Goal: Find specific page/section: Find specific page/section

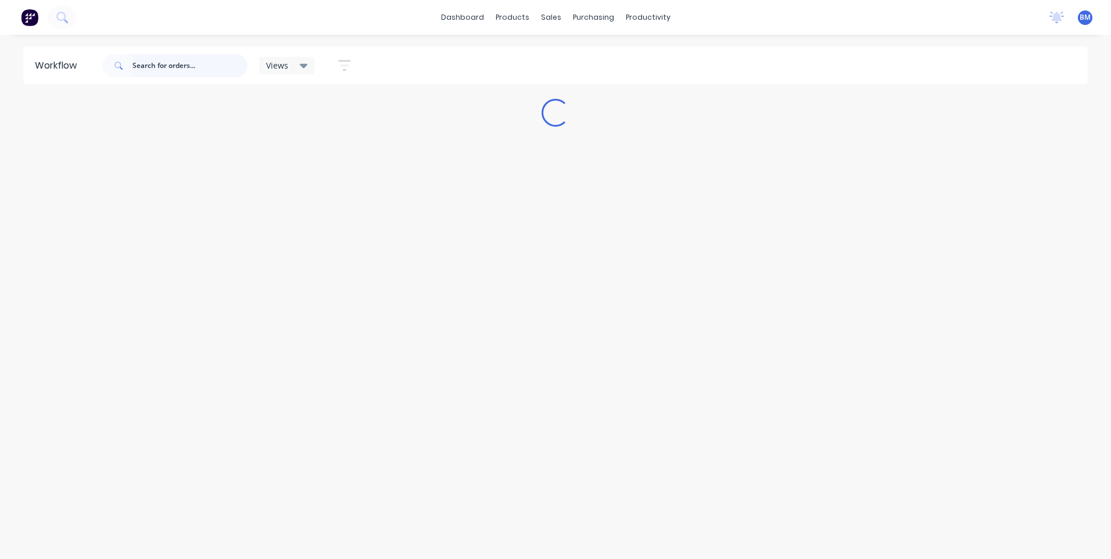
click at [191, 55] on input "text" at bounding box center [189, 65] width 115 height 23
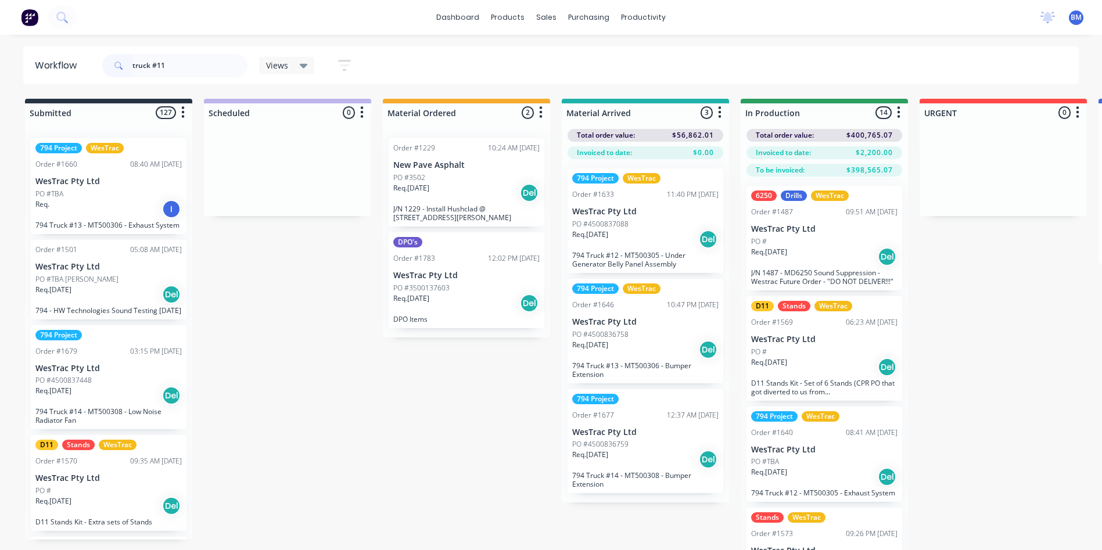
click at [791, 244] on div "PO #" at bounding box center [824, 241] width 146 height 10
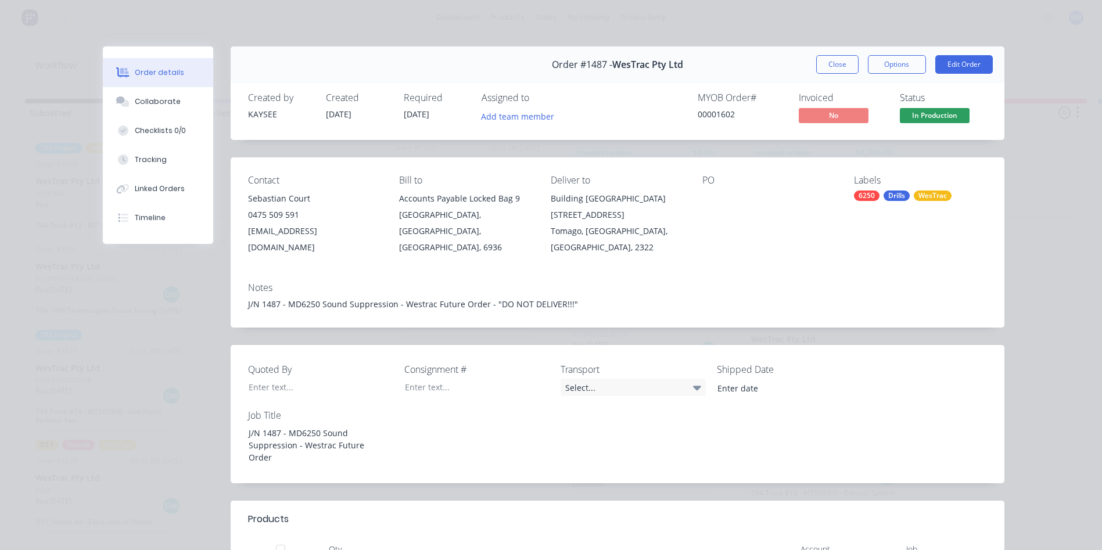
click at [833, 60] on button "Close" at bounding box center [837, 64] width 42 height 19
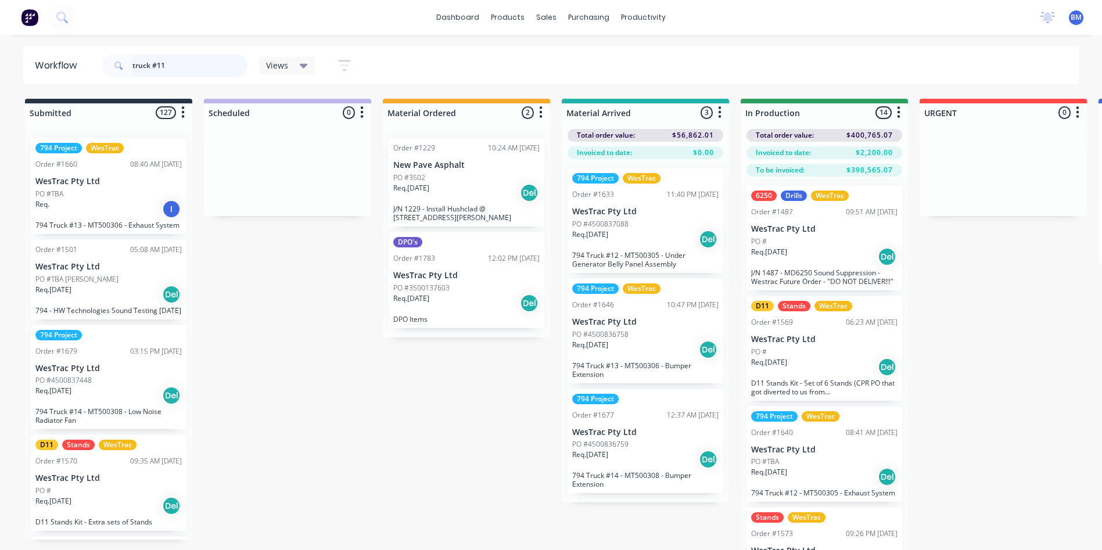
click at [167, 62] on input "truck #11" at bounding box center [189, 65] width 115 height 23
type input "t"
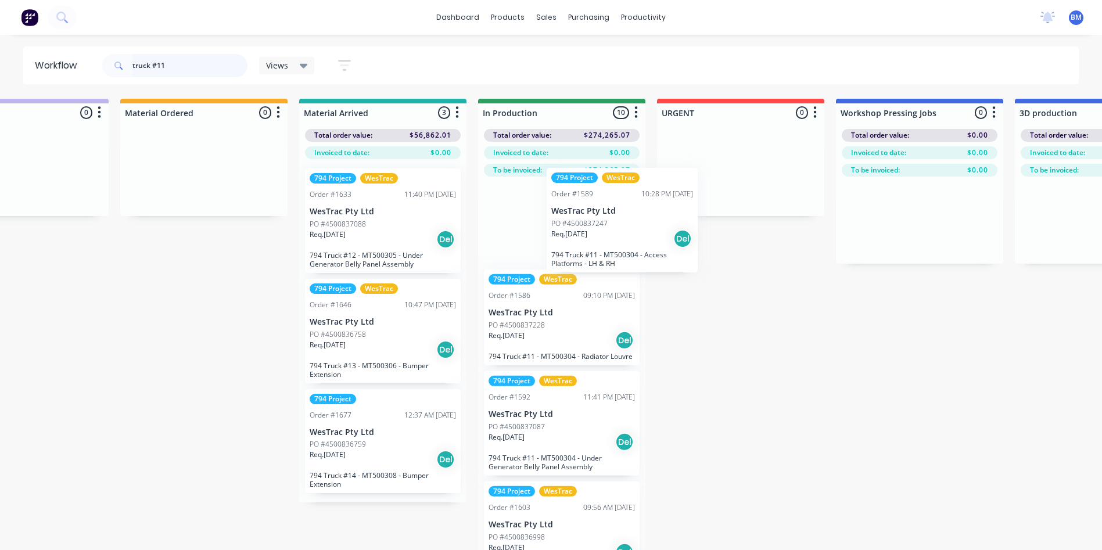
scroll to position [347, 0]
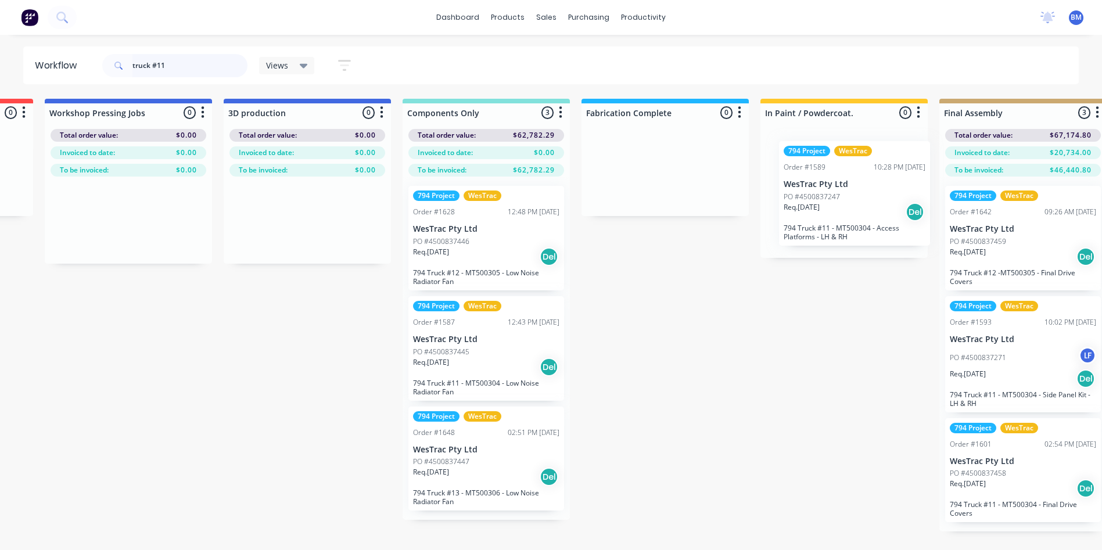
drag, startPoint x: 554, startPoint y: 248, endPoint x: 854, endPoint y: 222, distance: 302.0
click at [854, 222] on div "Submitted 116 Sort By Created date Required date Order number Customer name Mos…" at bounding box center [833, 343] width 3790 height 488
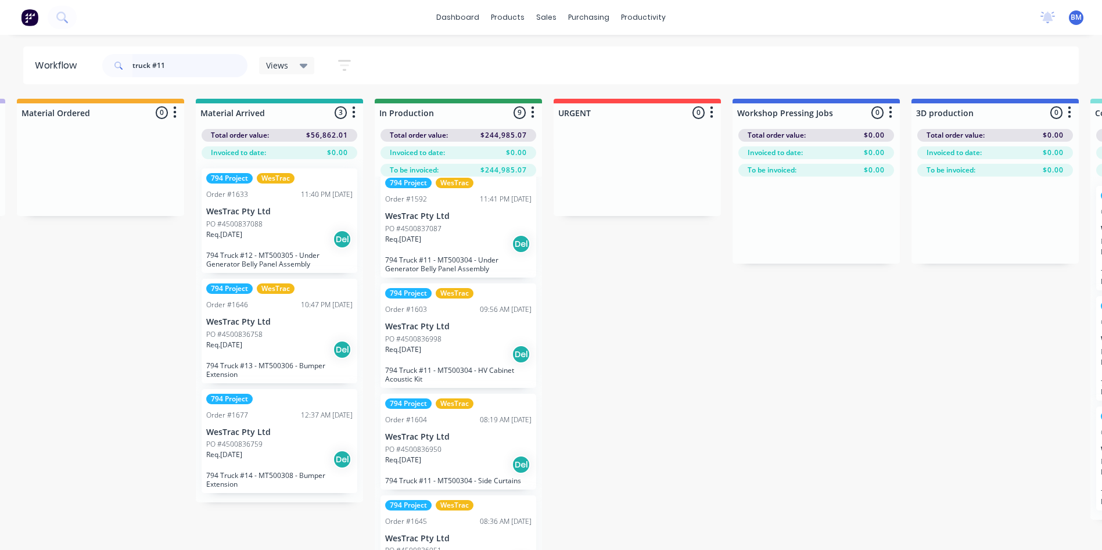
scroll to position [464, 0]
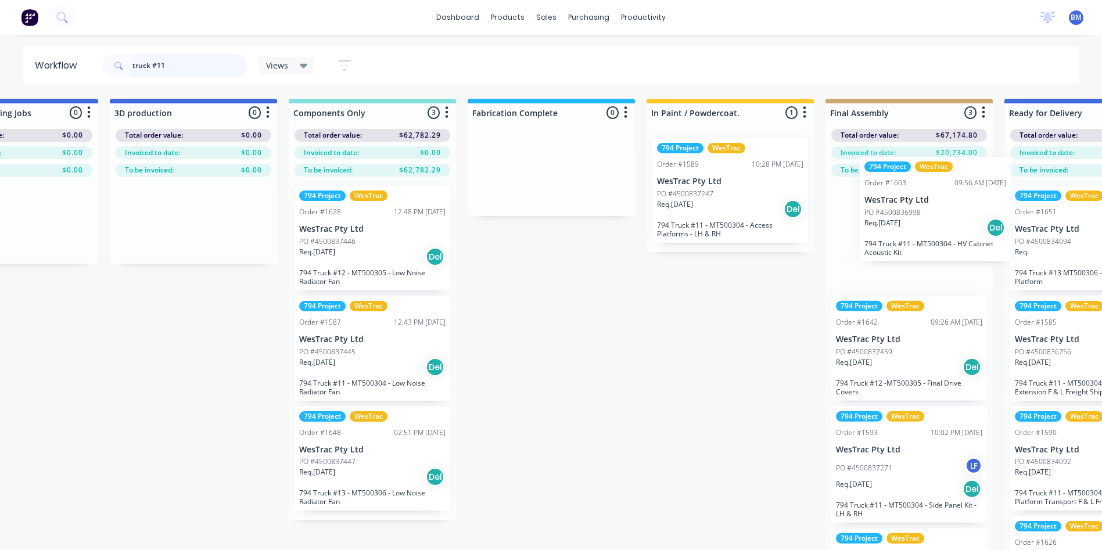
drag, startPoint x: 494, startPoint y: 329, endPoint x: 892, endPoint y: 232, distance: 410.1
click at [892, 232] on div "Submitted 116 Sort By Created date Required date Order number Customer name Mos…" at bounding box center [719, 343] width 3790 height 488
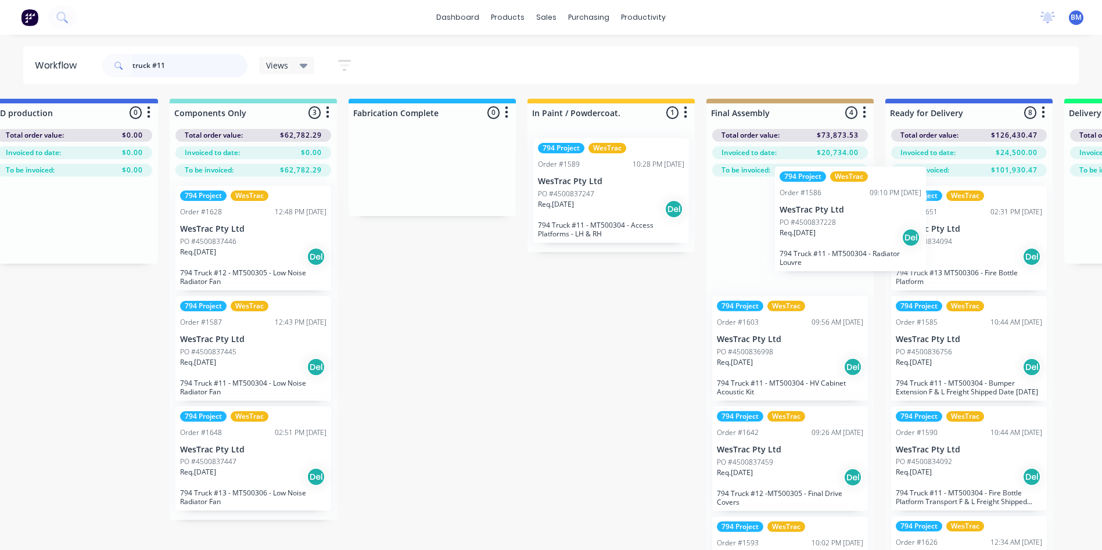
scroll to position [0, 1288]
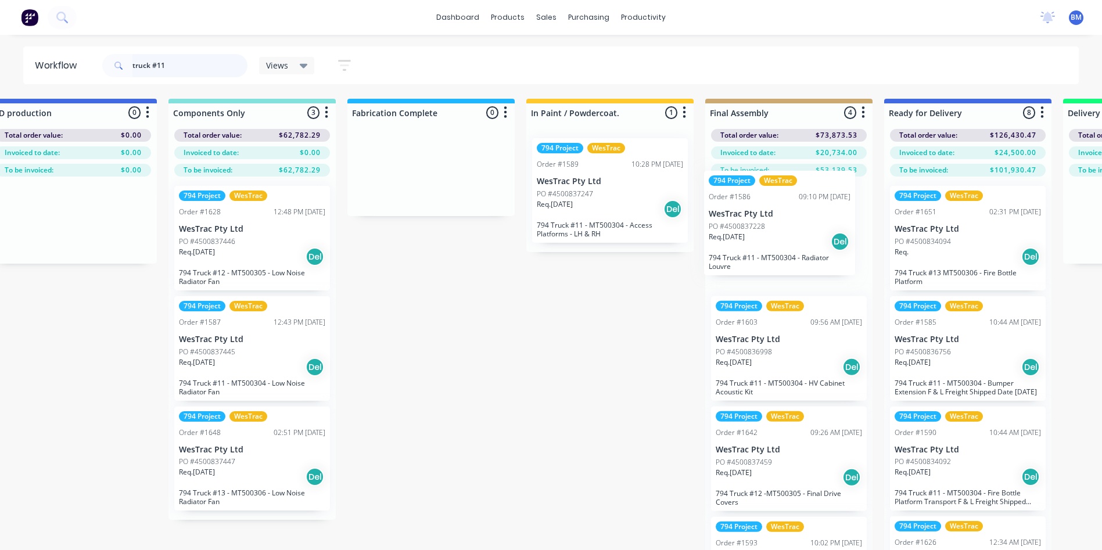
drag, startPoint x: 356, startPoint y: 426, endPoint x: 768, endPoint y: 243, distance: 451.2
click at [768, 243] on div "Submitted 116 Sort By Created date Required date Order number Customer name Mos…" at bounding box center [599, 343] width 3790 height 488
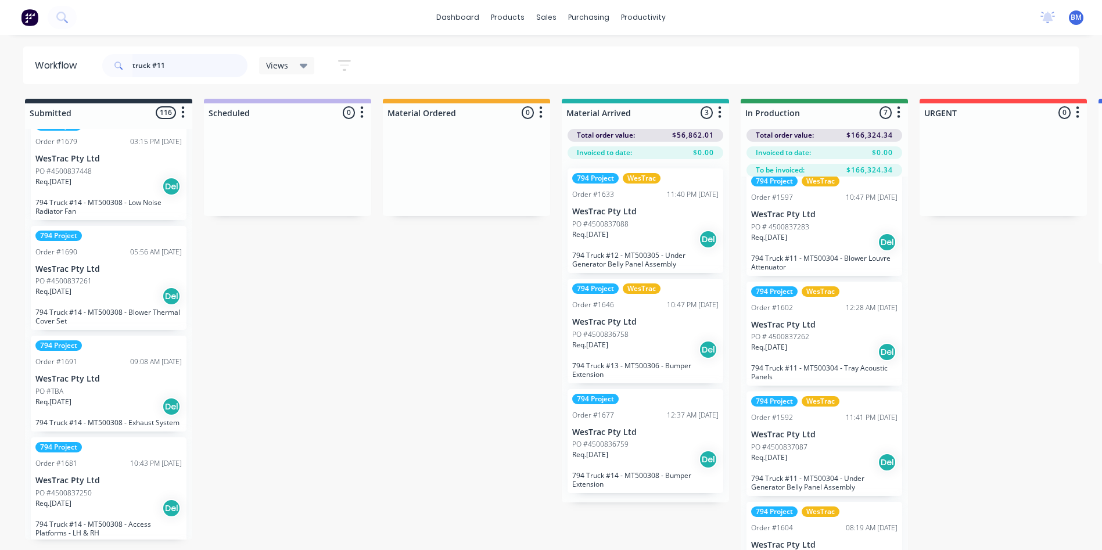
scroll to position [290, 0]
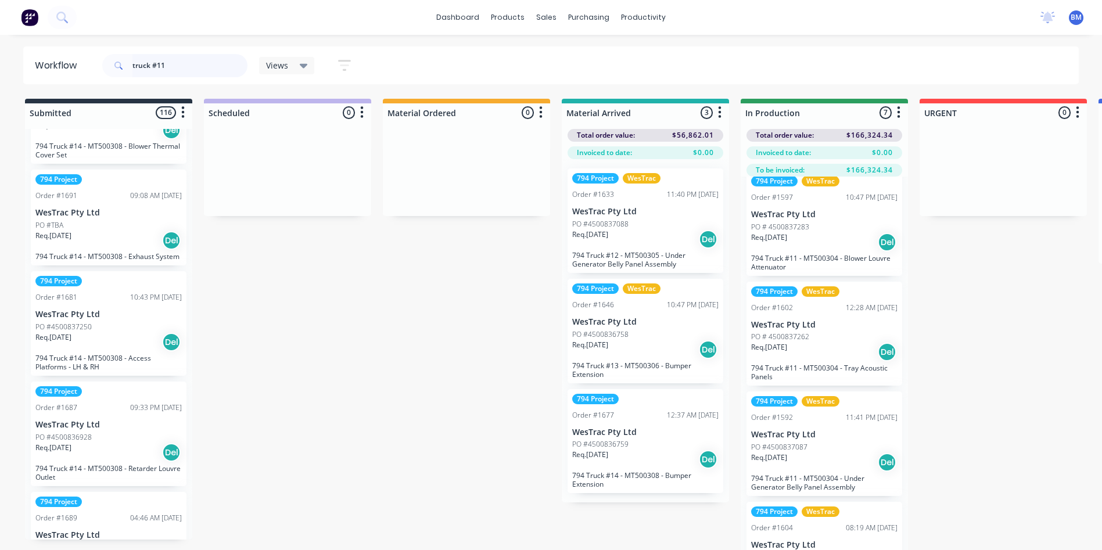
click at [186, 63] on input "truck #11" at bounding box center [189, 65] width 115 height 23
click at [267, 65] on span "Views" at bounding box center [277, 65] width 22 height 12
click at [230, 65] on input "truck #11" at bounding box center [189, 65] width 115 height 23
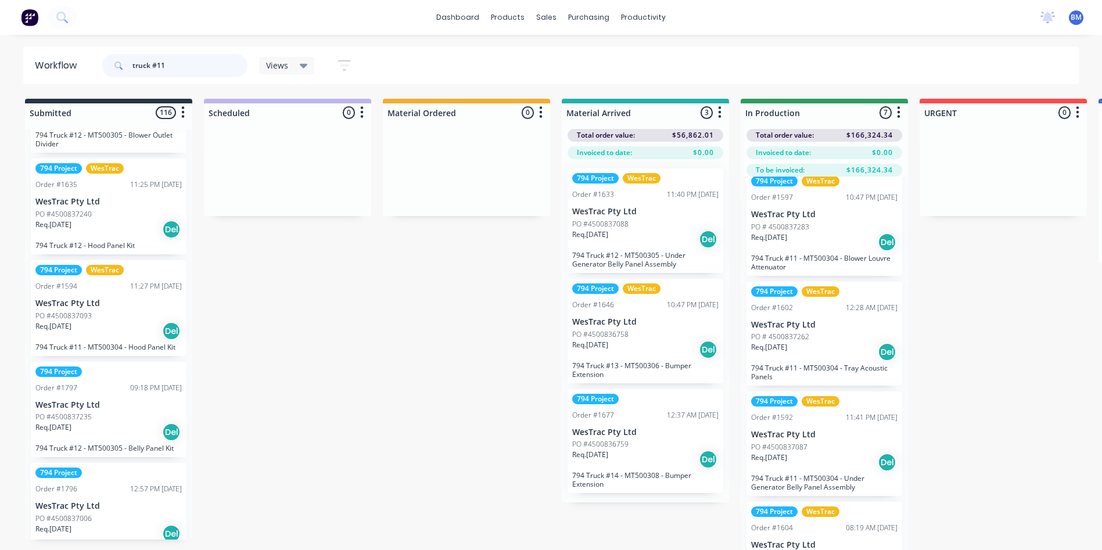
scroll to position [2614, 0]
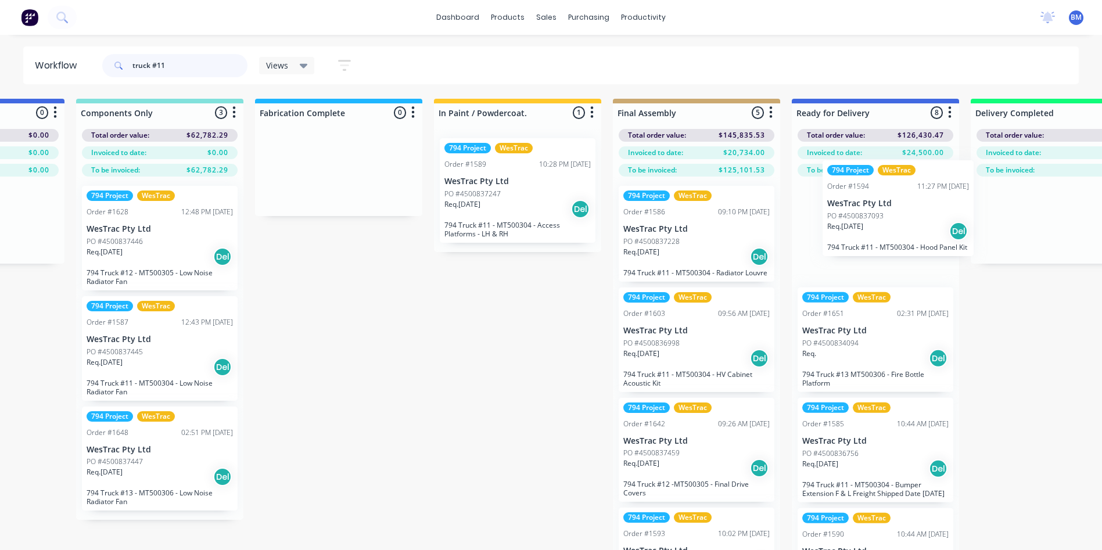
drag, startPoint x: 119, startPoint y: 348, endPoint x: 911, endPoint y: 270, distance: 796.1
click at [913, 252] on div "Submitted 116 Sort By Created date Required date Order number Customer name Mos…" at bounding box center [506, 343] width 3790 height 488
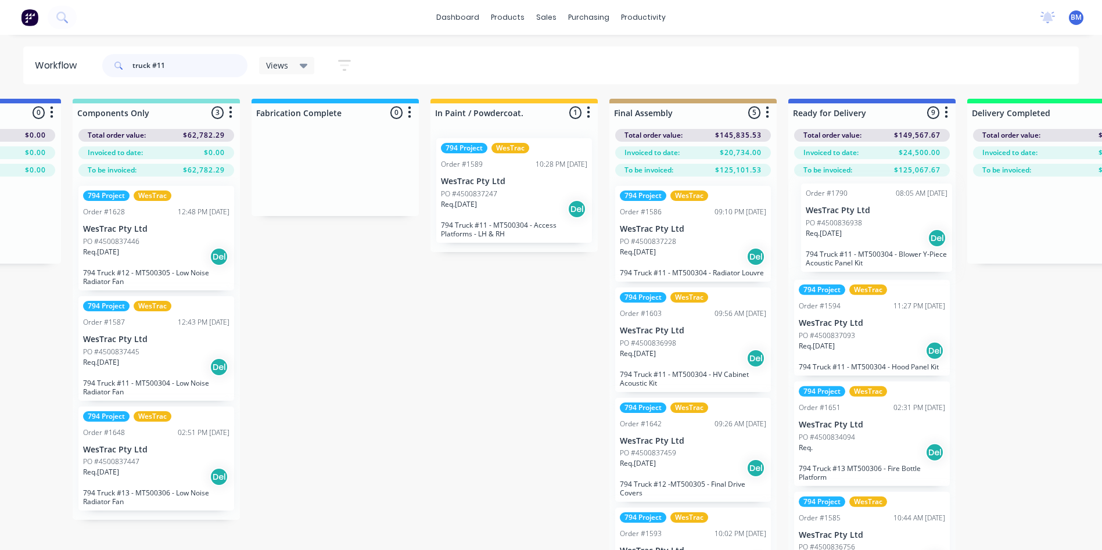
scroll to position [0, 1389]
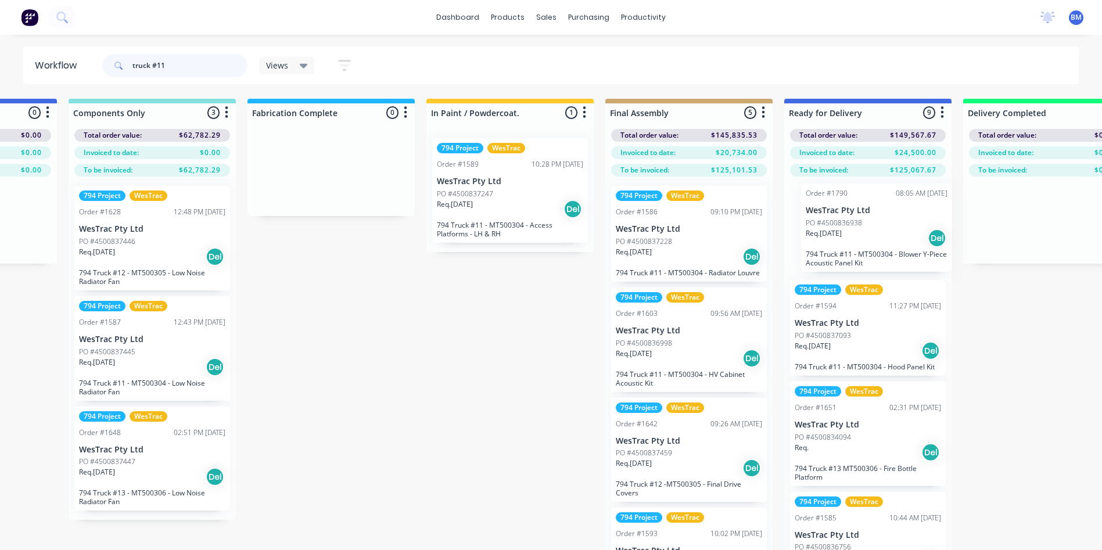
drag, startPoint x: 435, startPoint y: 369, endPoint x: 849, endPoint y: 253, distance: 430.1
click at [854, 255] on div "Submitted 115 Sort By Created date Required date Order number Customer name Mos…" at bounding box center [499, 343] width 3790 height 488
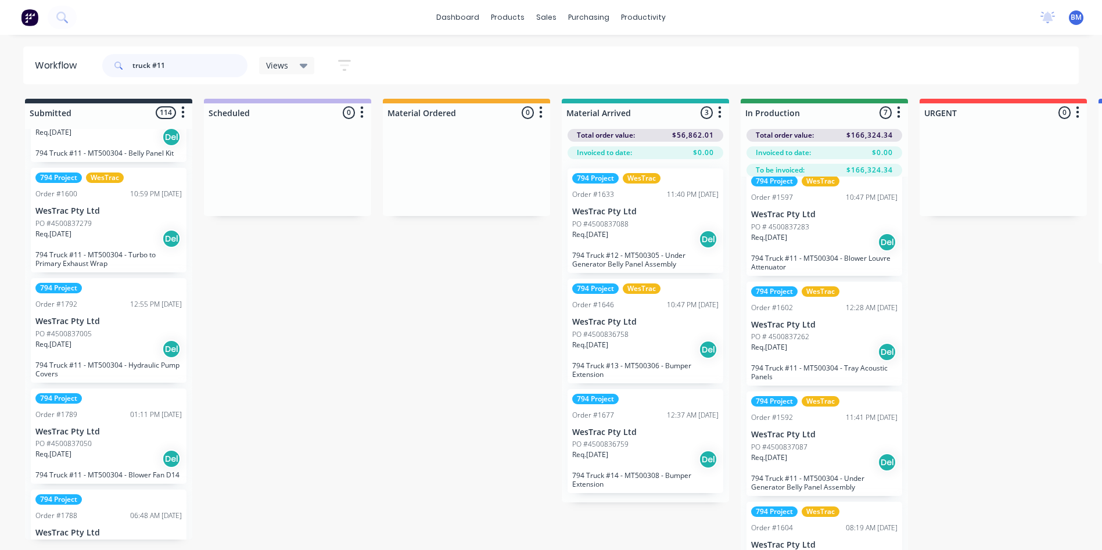
scroll to position [3137, 0]
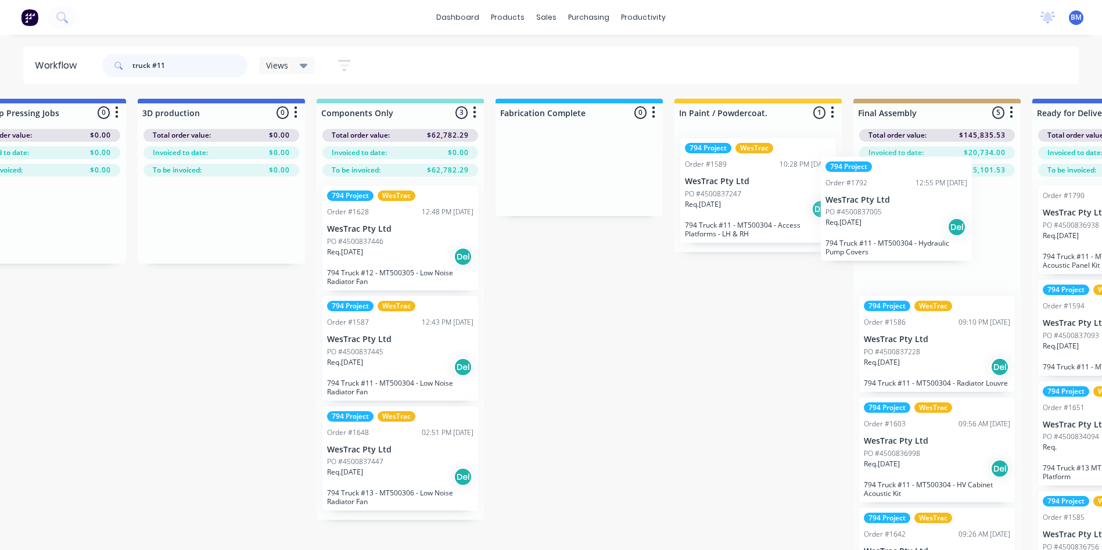
drag, startPoint x: 84, startPoint y: 358, endPoint x: 877, endPoint y: 238, distance: 801.9
click at [877, 238] on div "Submitted 114 Sort By Created date Required date Order number Customer name Mos…" at bounding box center [747, 343] width 3790 height 488
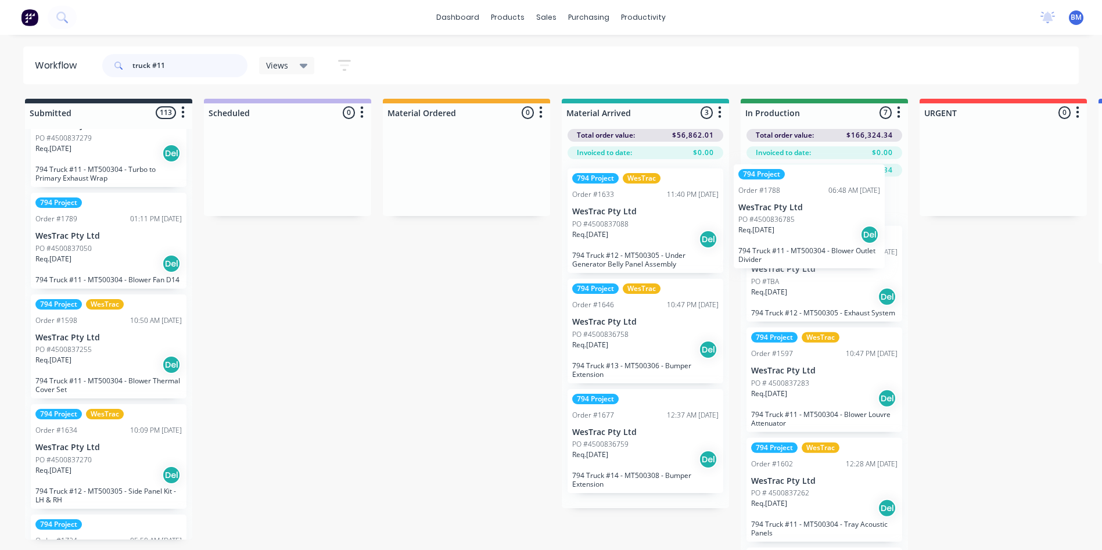
scroll to position [0, 0]
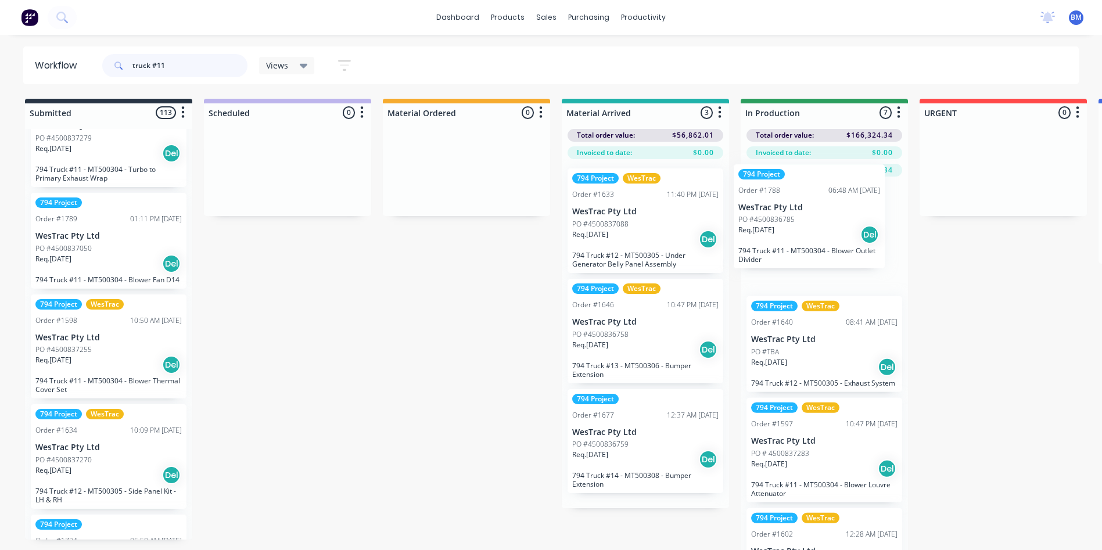
drag, startPoint x: 121, startPoint y: 412, endPoint x: 832, endPoint y: 247, distance: 729.3
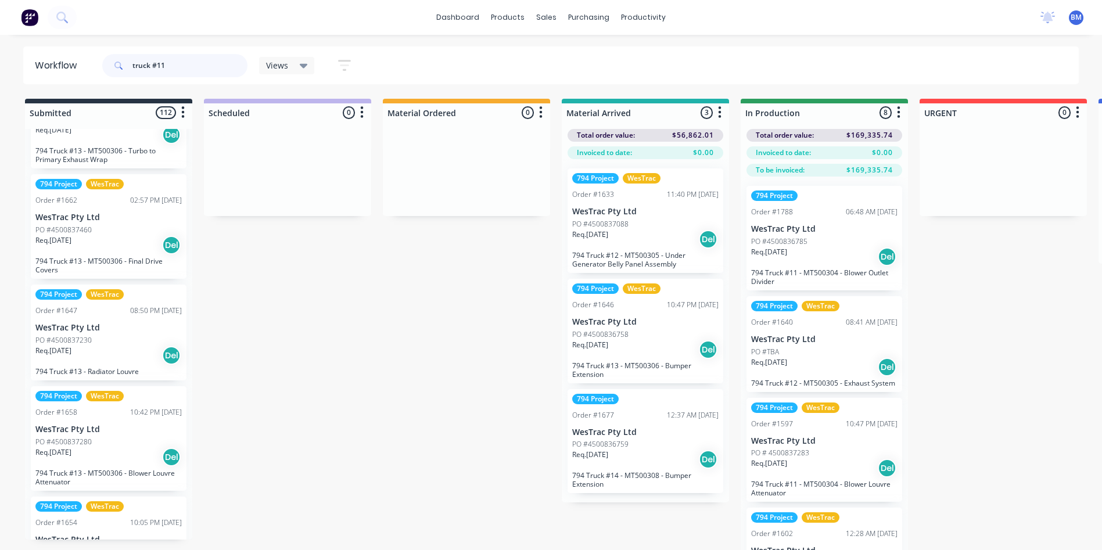
scroll to position [4937, 0]
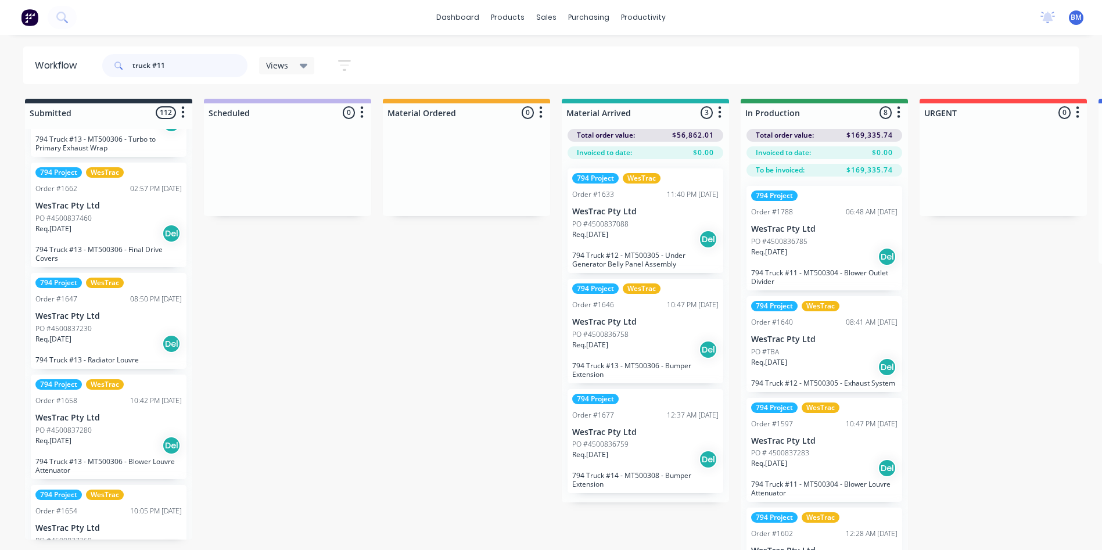
click at [134, 70] on input "truck #11" at bounding box center [189, 65] width 115 height 23
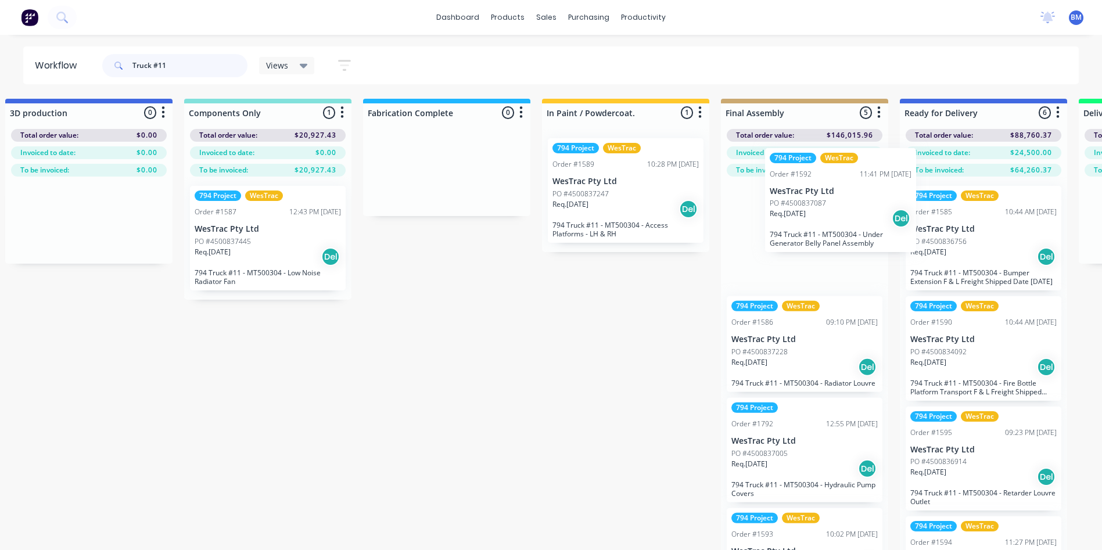
scroll to position [0, 1275]
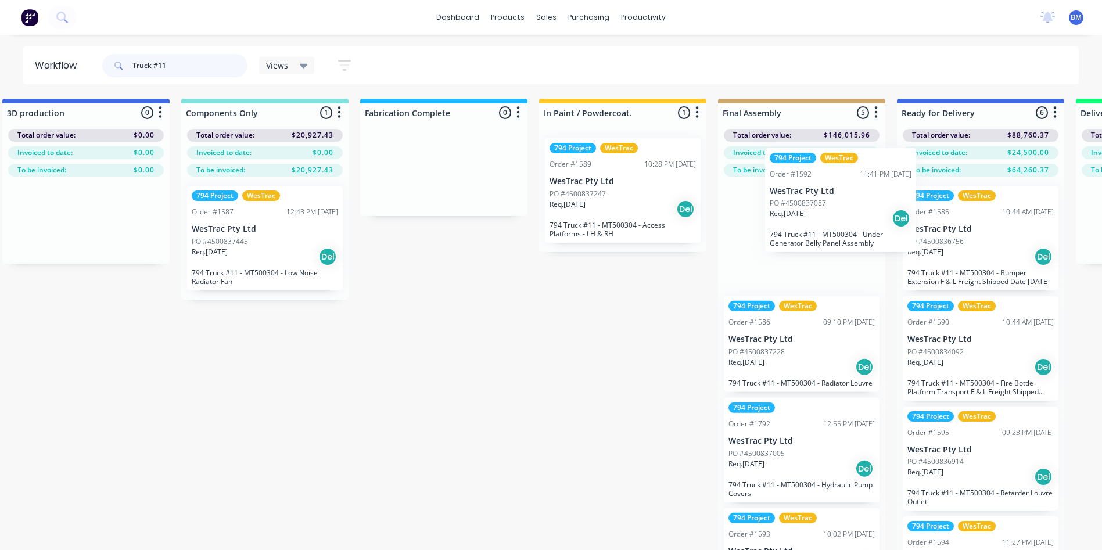
drag, startPoint x: 379, startPoint y: 321, endPoint x: 767, endPoint y: 247, distance: 394.4
click at [768, 247] on div "Submitted 6 Sort By Created date Required date Order number Customer name Most …" at bounding box center [611, 343] width 3790 height 488
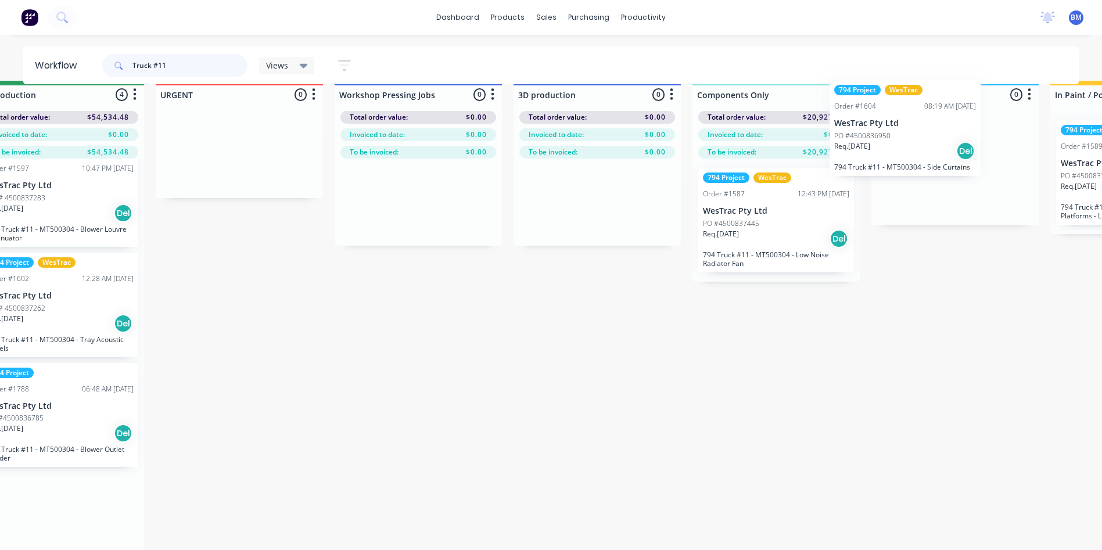
scroll to position [9, 817]
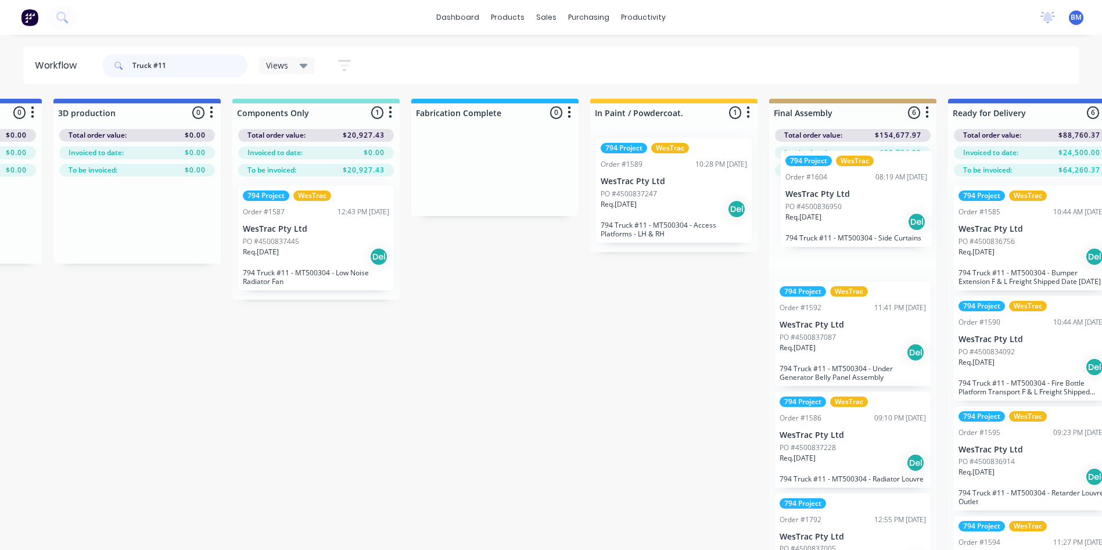
drag, startPoint x: 411, startPoint y: 498, endPoint x: 824, endPoint y: 210, distance: 503.7
click at [824, 210] on div "Submitted 6 Sort By Created date Required date Order number Customer name Most …" at bounding box center [662, 343] width 3790 height 488
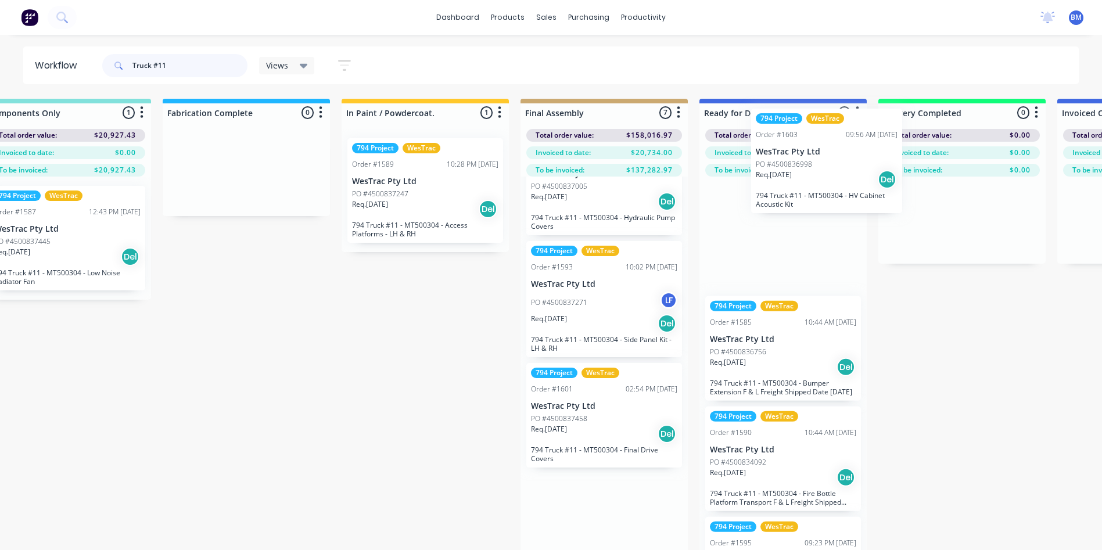
scroll to position [0, 1477]
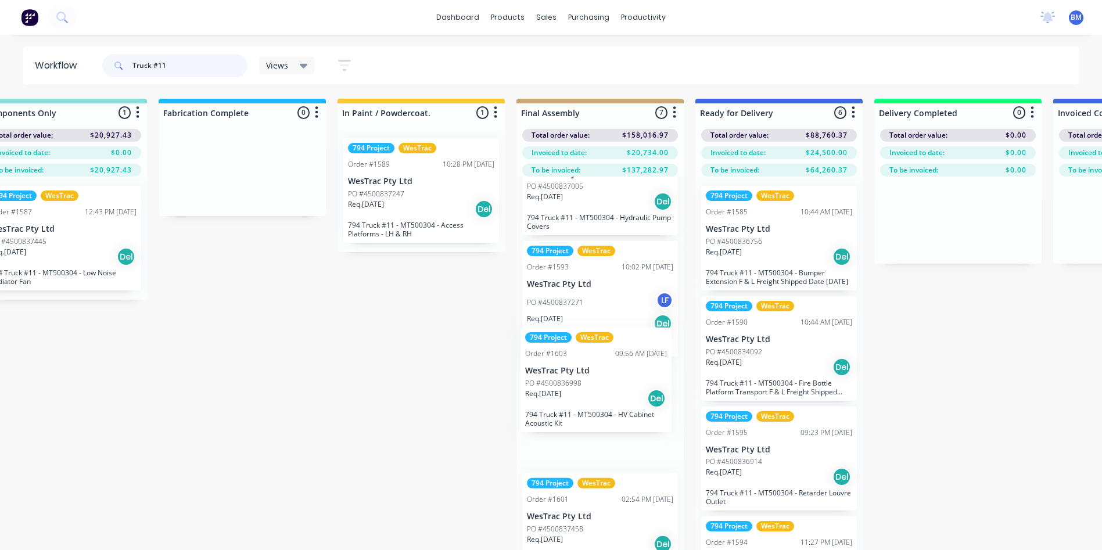
drag, startPoint x: 818, startPoint y: 400, endPoint x: 569, endPoint y: 412, distance: 250.0
click at [568, 412] on div "794 Project WesTrac Order #1604 08:19 AM [DATE] WesTrac Pty Ltd PO #4500836950 …" at bounding box center [599, 382] width 167 height 411
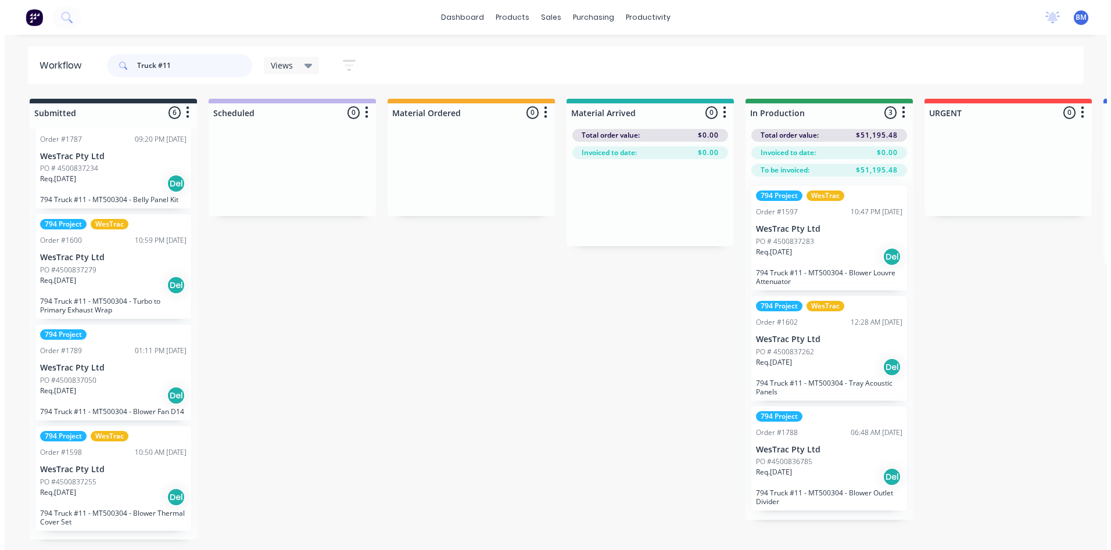
scroll to position [238, 0]
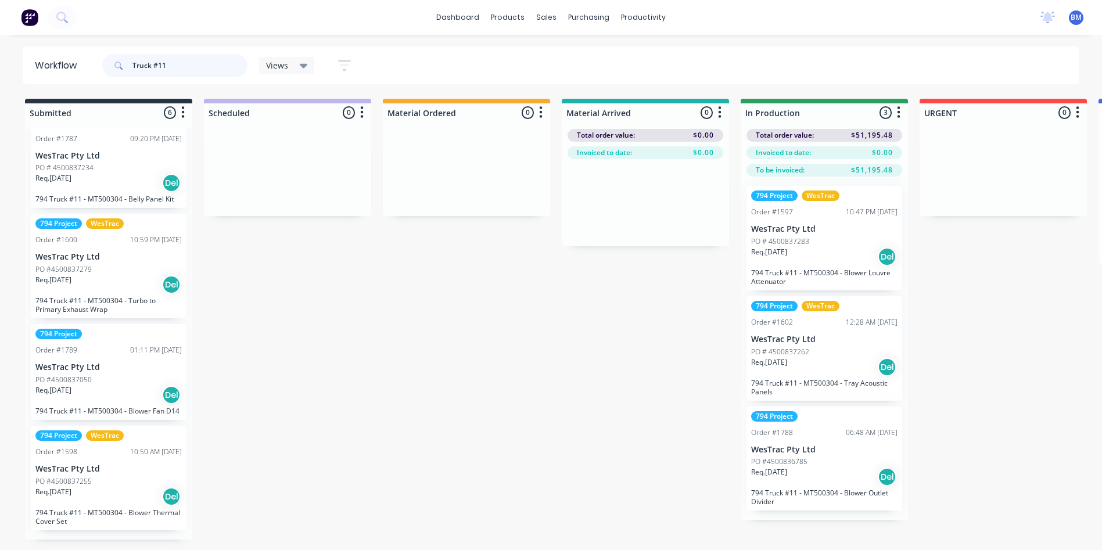
drag, startPoint x: 131, startPoint y: 69, endPoint x: 80, endPoint y: 66, distance: 51.8
click at [78, 69] on header "Workflow Truck #11 Views Save new view None (Default) edit 3D only edit Show/Hi…" at bounding box center [551, 65] width 1056 height 38
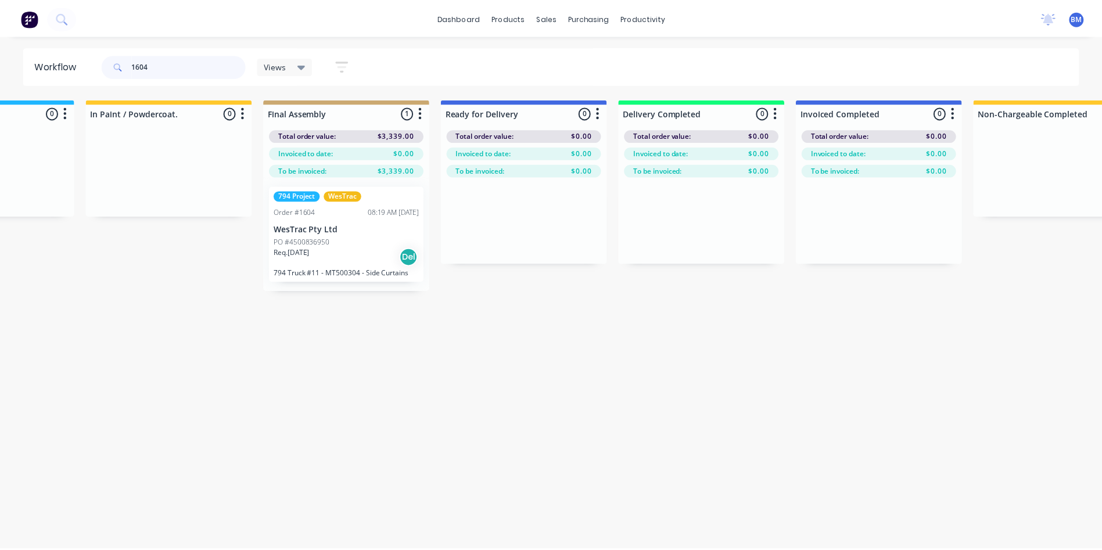
scroll to position [0, 0]
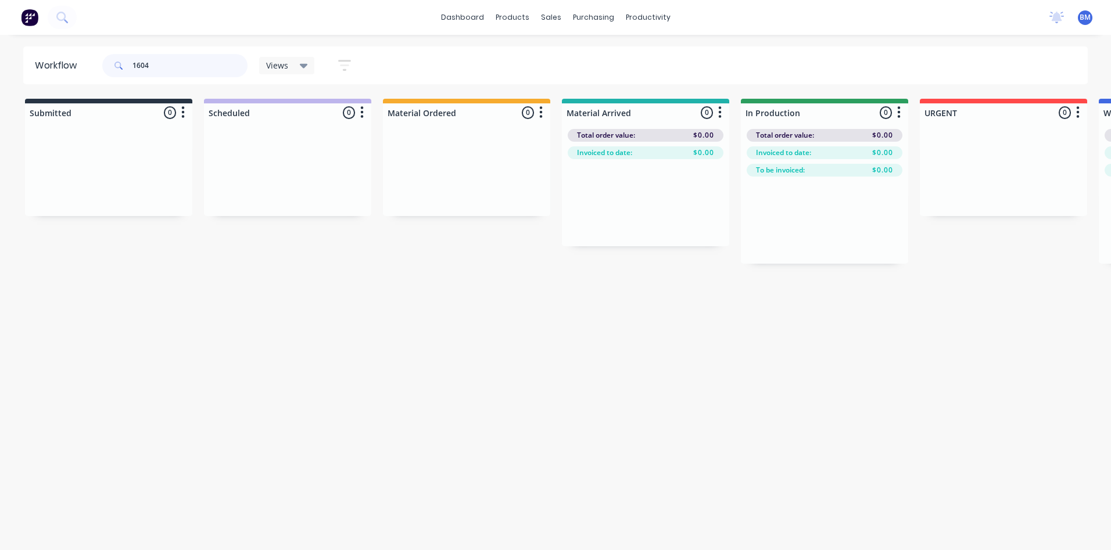
type input "1604"
drag, startPoint x: 196, startPoint y: 62, endPoint x: 0, endPoint y: 69, distance: 196.4
click at [0, 74] on html "dashboard products sales purchasing productivity dashboard products Product Cat…" at bounding box center [555, 240] width 1111 height 480
type input "t"
type input "Truck #11"
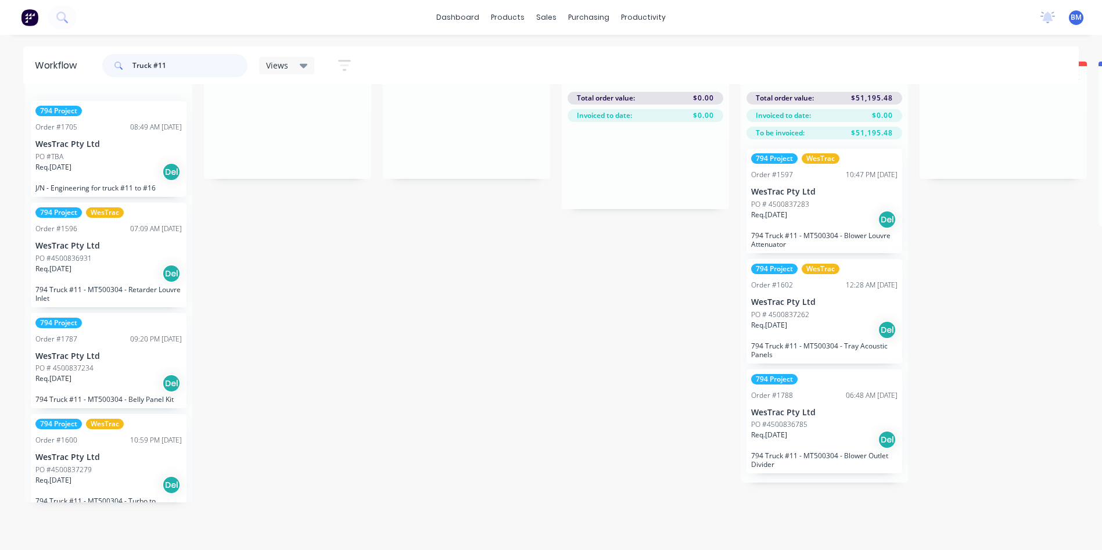
scroll to position [46, 0]
